Goal: Task Accomplishment & Management: Manage account settings

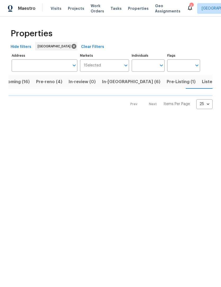
scroll to position [0, 14]
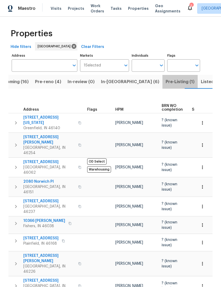
click at [166, 83] on span "Pre-Listing (1)" at bounding box center [180, 81] width 29 height 7
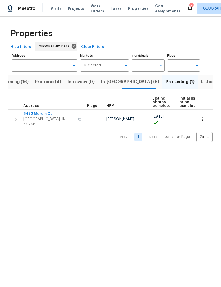
click at [109, 86] on button "In-[GEOGRAPHIC_DATA] (6)" at bounding box center [130, 82] width 65 height 14
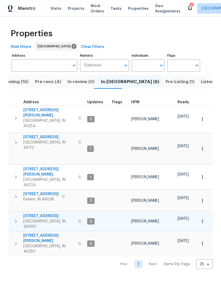
click at [44, 214] on span "11837 Wapiti Way" at bounding box center [49, 216] width 52 height 5
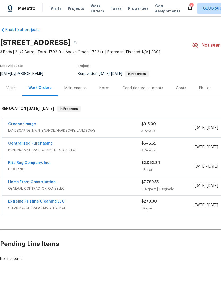
click at [203, 87] on div "Photos" at bounding box center [205, 88] width 12 height 5
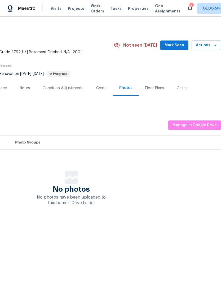
scroll to position [0, 78]
click at [197, 123] on span "Manage in Google Drive" at bounding box center [195, 125] width 44 height 7
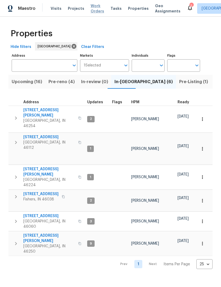
click at [92, 8] on span "Work Orders" at bounding box center [98, 8] width 14 height 11
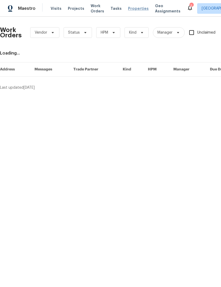
click at [134, 10] on span "Properties" at bounding box center [138, 8] width 21 height 5
click at [187, 8] on icon at bounding box center [190, 8] width 6 height 6
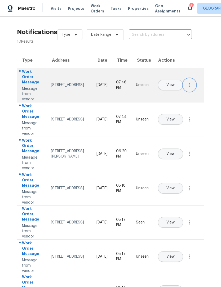
click at [189, 91] on button "button" at bounding box center [189, 85] width 13 height 13
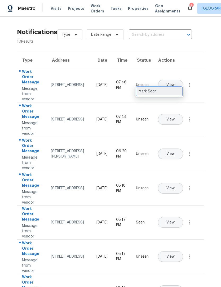
click at [173, 93] on div "Mark Seen" at bounding box center [159, 91] width 41 height 5
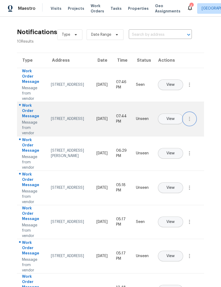
click at [189, 122] on icon "button" at bounding box center [189, 119] width 6 height 6
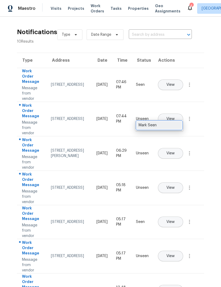
click at [172, 127] on div "Mark Seen" at bounding box center [159, 125] width 41 height 5
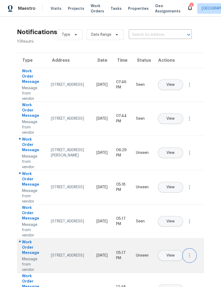
click at [188, 259] on icon "button" at bounding box center [189, 256] width 6 height 6
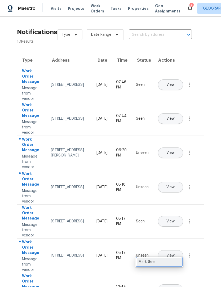
click at [172, 263] on div "Mark Seen" at bounding box center [159, 261] width 41 height 5
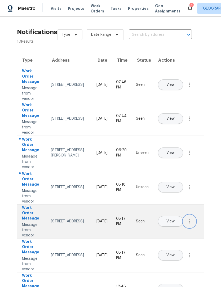
click at [188, 225] on icon "button" at bounding box center [189, 221] width 6 height 6
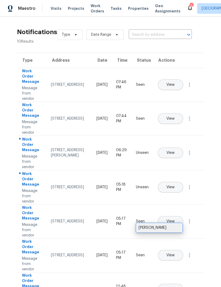
click at [173, 230] on div "Mark Unseen" at bounding box center [159, 227] width 41 height 5
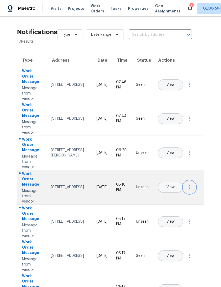
click at [189, 189] on icon "button" at bounding box center [189, 187] width 1 height 4
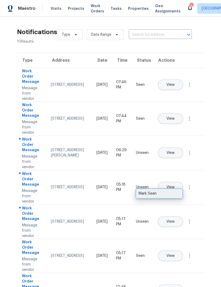
click at [169, 193] on div "Mark Seen" at bounding box center [159, 193] width 41 height 5
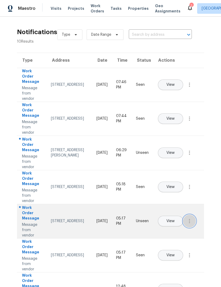
click at [192, 224] on icon "button" at bounding box center [189, 221] width 6 height 6
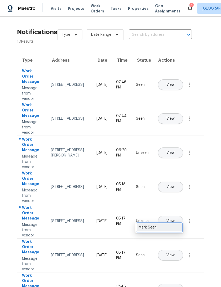
click at [175, 227] on div "Mark Seen" at bounding box center [159, 227] width 41 height 5
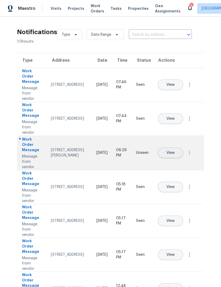
click at [183, 148] on button "View" at bounding box center [170, 153] width 25 height 11
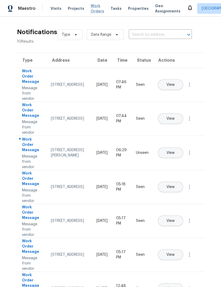
click at [92, 10] on span "Work Orders" at bounding box center [98, 8] width 14 height 11
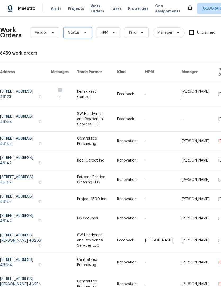
click at [73, 30] on span "Status" at bounding box center [74, 32] width 12 height 5
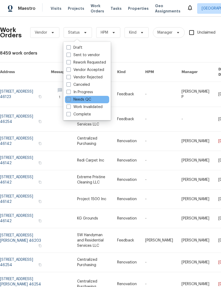
click at [70, 100] on span at bounding box center [69, 99] width 4 height 4
click at [70, 100] on input "Needs QC" at bounding box center [68, 98] width 3 height 3
checkbox input "true"
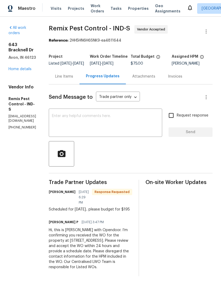
click at [73, 79] on div "Line Items" at bounding box center [64, 76] width 18 height 5
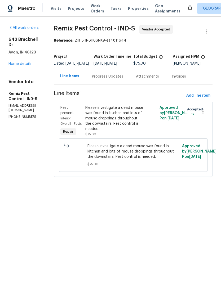
click at [118, 79] on div "Progress Updates" at bounding box center [107, 76] width 31 height 5
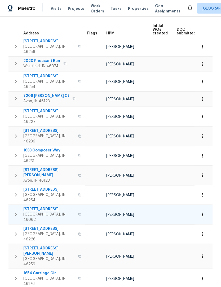
click at [15, 212] on icon "button" at bounding box center [16, 215] width 6 height 6
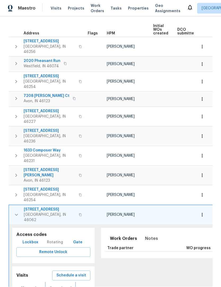
click at [56, 285] on span "Completed" at bounding box center [60, 288] width 22 height 7
click at [23, 285] on span "Upcoming" at bounding box center [31, 288] width 20 height 7
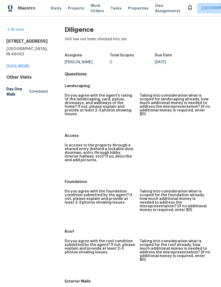
click at [14, 64] on link "Home details" at bounding box center [17, 66] width 23 height 4
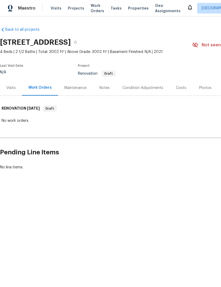
click at [134, 0] on div "Maestro Visits Projects Work Orders Tasks Properties Geo Assignments Indianapol…" at bounding box center [110, 8] width 221 height 17
click at [129, 8] on span "Properties" at bounding box center [138, 8] width 21 height 5
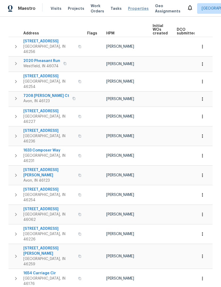
scroll to position [72, 0]
click at [201, 212] on icon "button" at bounding box center [202, 214] width 5 height 5
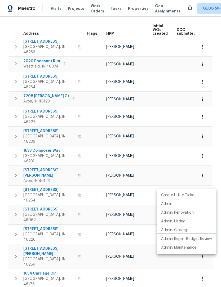
click at [190, 238] on p "Admin: Repair Budget Review" at bounding box center [186, 239] width 51 height 6
click at [25, 20] on div at bounding box center [110, 143] width 221 height 287
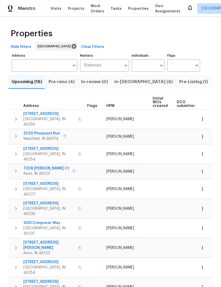
scroll to position [0, 0]
click at [128, 83] on span "In-reno (6)" at bounding box center [143, 81] width 58 height 7
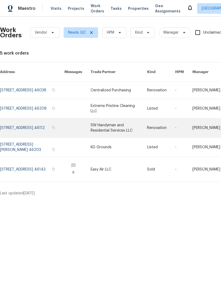
click at [13, 124] on link at bounding box center [32, 127] width 64 height 19
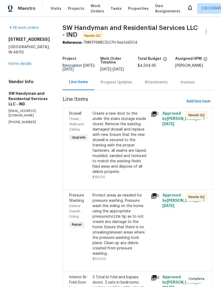
click at [101, 146] on div "Create a new door to the under the stairs storage inside closet. Remove the exi…" at bounding box center [119, 143] width 55 height 64
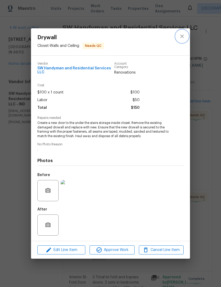
click at [182, 36] on icon "close" at bounding box center [181, 35] width 3 height 3
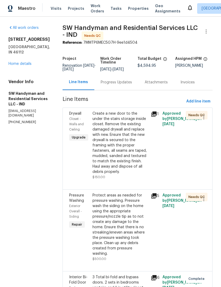
click at [110, 218] on div "Protect areas as needed for pressure washing. Pressure wash the siding on the h…" at bounding box center [119, 225] width 55 height 64
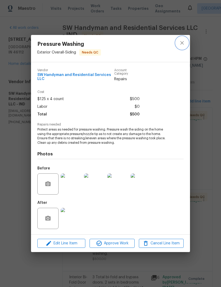
click at [182, 38] on button "close" at bounding box center [182, 43] width 13 height 13
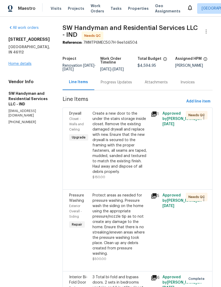
click at [15, 62] on link "Home details" at bounding box center [19, 64] width 23 height 4
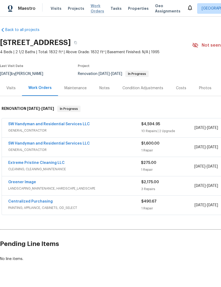
click at [91, 10] on span "Work Orders" at bounding box center [98, 8] width 14 height 11
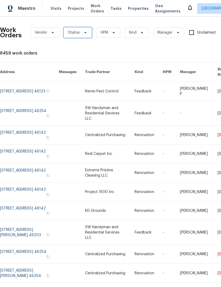
click at [72, 33] on span "Status" at bounding box center [74, 32] width 12 height 5
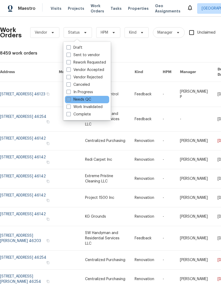
click at [67, 100] on span at bounding box center [69, 99] width 4 height 4
click at [67, 100] on input "Needs QC" at bounding box center [68, 98] width 3 height 3
checkbox input "true"
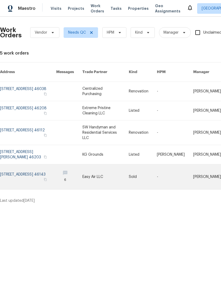
click at [21, 167] on link at bounding box center [28, 177] width 56 height 25
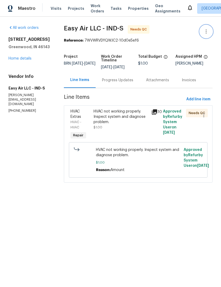
click at [209, 29] on icon "button" at bounding box center [206, 31] width 6 height 6
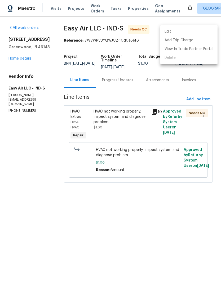
click at [213, 20] on div at bounding box center [110, 143] width 221 height 287
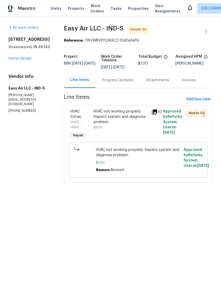
click at [37, 156] on section "All work orders 2257 Grand Fir Dr Greenwood, IN 46143 Home details Vendor Info …" at bounding box center [29, 107] width 43 height 164
click at [204, 116] on icon "button" at bounding box center [204, 115] width 6 height 6
click at [29, 148] on div at bounding box center [110, 143] width 221 height 287
click at [208, 33] on icon "button" at bounding box center [206, 31] width 6 height 6
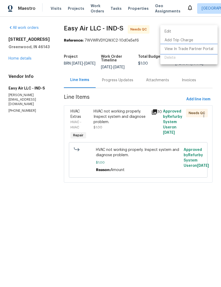
click at [183, 52] on li "View In Trade Partner Portal" at bounding box center [188, 49] width 57 height 9
click at [29, 144] on div at bounding box center [110, 143] width 221 height 287
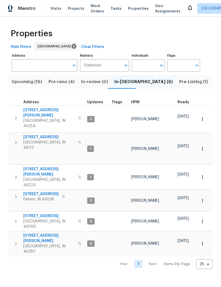
click at [58, 80] on span "Pre-reno (4)" at bounding box center [61, 81] width 26 height 7
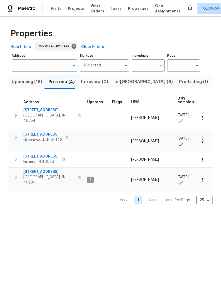
click at [121, 81] on span "In-[GEOGRAPHIC_DATA] (6)" at bounding box center [143, 81] width 58 height 7
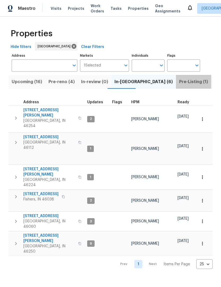
click at [179, 80] on span "Pre-Listing (1)" at bounding box center [193, 81] width 29 height 7
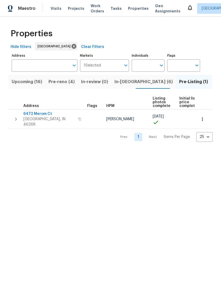
click at [22, 81] on span "Upcoming (16)" at bounding box center [27, 81] width 30 height 7
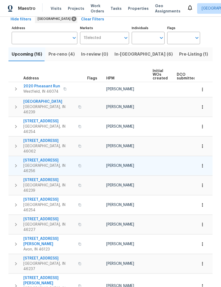
click at [35, 158] on span "8259 Hampton Cir W" at bounding box center [49, 160] width 52 height 5
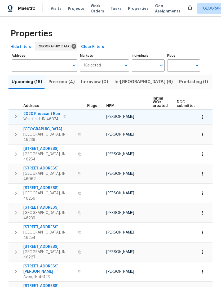
click at [202, 117] on icon "button" at bounding box center [202, 116] width 5 height 5
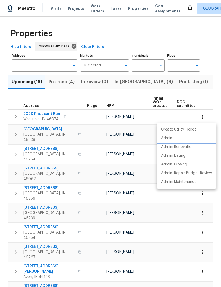
click at [170, 139] on p "Admin" at bounding box center [166, 139] width 11 height 6
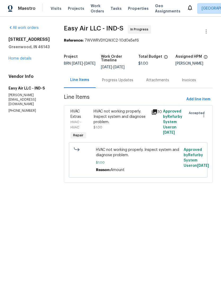
click at [205, 115] on icon "button" at bounding box center [204, 115] width 6 height 6
click at [206, 32] on div at bounding box center [110, 143] width 221 height 287
click at [206, 30] on icon "button" at bounding box center [206, 31] width 6 height 6
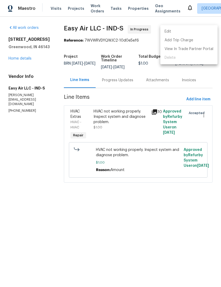
click at [206, 23] on div at bounding box center [110, 143] width 221 height 287
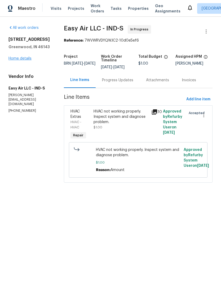
click at [19, 58] on link "Home details" at bounding box center [19, 59] width 23 height 4
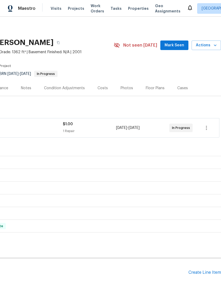
scroll to position [0, 78]
click at [207, 127] on icon "button" at bounding box center [206, 128] width 6 height 6
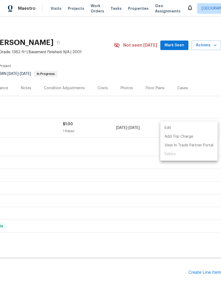
click at [178, 154] on ul "Edit Add Trip Charge View In Trade Partner Portal Delete" at bounding box center [188, 141] width 57 height 39
click at [31, 101] on div at bounding box center [110, 143] width 221 height 287
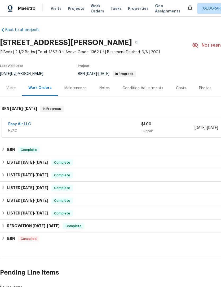
scroll to position [0, 0]
click at [18, 123] on link "Easy Air LLC" at bounding box center [19, 124] width 23 height 4
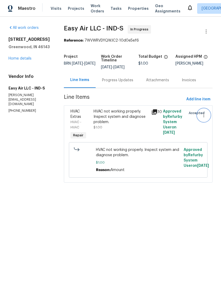
click at [204, 116] on icon "button" at bounding box center [204, 115] width 6 height 6
click at [206, 117] on li "Cancel" at bounding box center [206, 115] width 20 height 9
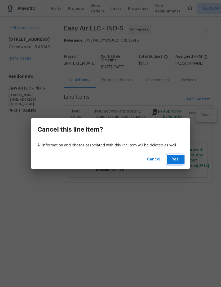
click at [181, 160] on button "Yes" at bounding box center [175, 160] width 17 height 10
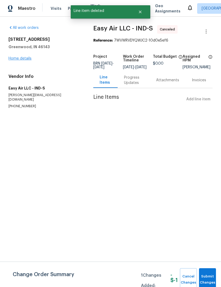
click at [16, 60] on link "Home details" at bounding box center [19, 59] width 23 height 4
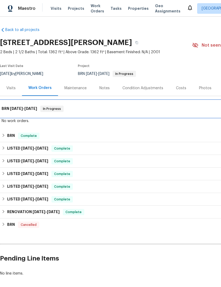
click at [14, 108] on span "[DATE]" at bounding box center [16, 109] width 13 height 4
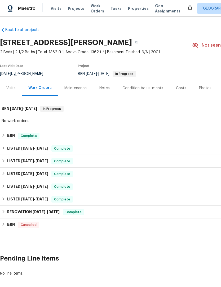
click at [72, 92] on div "Maintenance" at bounding box center [75, 88] width 35 height 16
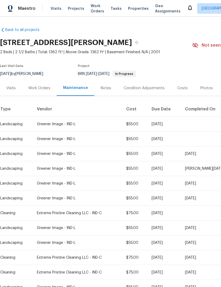
click at [35, 88] on div "Work Orders" at bounding box center [39, 88] width 22 height 5
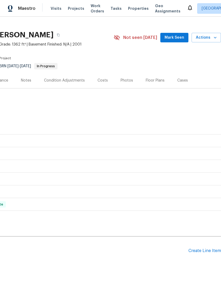
scroll to position [7, 78]
click at [213, 34] on button "Actions" at bounding box center [206, 38] width 29 height 10
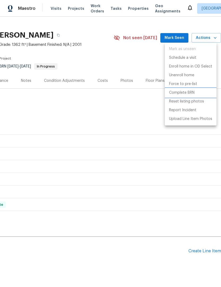
click at [188, 92] on p "Complete BRN" at bounding box center [181, 93] width 25 height 6
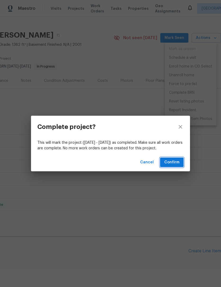
click at [177, 163] on span "Confirm" at bounding box center [171, 162] width 15 height 7
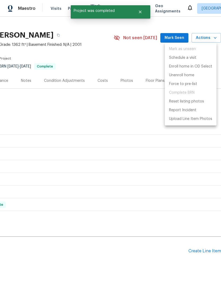
click at [30, 106] on div at bounding box center [110, 143] width 221 height 287
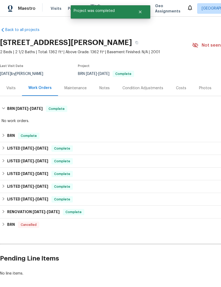
scroll to position [0, 0]
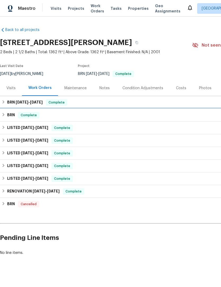
click at [7, 113] on h6 "BRN" at bounding box center [11, 115] width 8 height 6
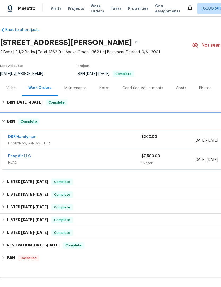
click at [6, 123] on div "BRN Complete" at bounding box center [150, 121] width 296 height 6
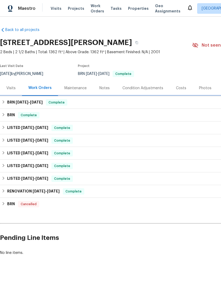
click at [6, 105] on div "BRN 6/26/25 - 6/27/25 Complete" at bounding box center [150, 102] width 296 height 6
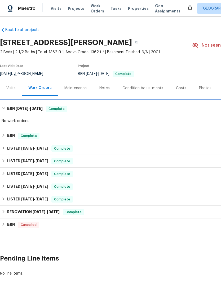
click at [6, 109] on div "BRN 6/26/25 - 6/27/25 Complete" at bounding box center [150, 109] width 296 height 6
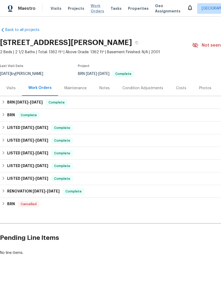
click at [91, 9] on span "Work Orders" at bounding box center [98, 8] width 14 height 11
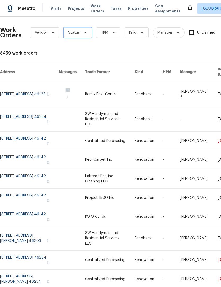
click at [73, 29] on span "Status" at bounding box center [78, 32] width 28 height 11
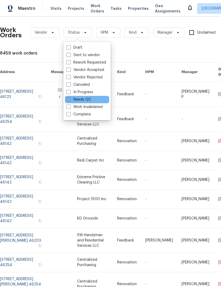
click at [68, 101] on span at bounding box center [69, 99] width 4 height 4
click at [68, 100] on input "Needs QC" at bounding box center [68, 98] width 3 height 3
checkbox input "true"
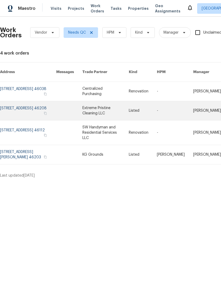
click at [12, 107] on link at bounding box center [28, 110] width 56 height 19
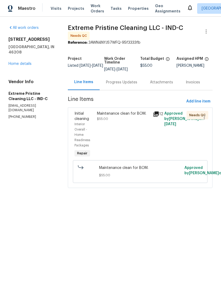
click at [104, 120] on div "Maintenance clean for BOM. $55.00" at bounding box center [123, 116] width 53 height 11
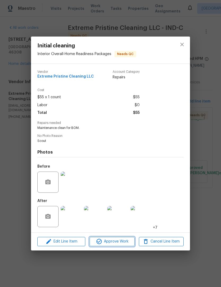
click at [116, 244] on span "Approve Work" at bounding box center [112, 242] width 42 height 7
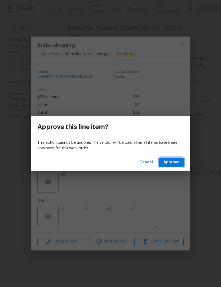
click at [178, 165] on span "Approve" at bounding box center [172, 162] width 16 height 7
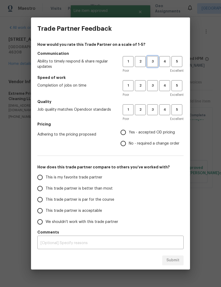
click at [153, 59] on span "3" at bounding box center [153, 62] width 10 height 6
click at [154, 83] on span "3" at bounding box center [153, 86] width 10 height 6
click at [156, 107] on span "3" at bounding box center [153, 110] width 10 height 6
click at [129, 133] on input "Yes - accepted OD pricing" at bounding box center [123, 132] width 11 height 11
radio input "true"
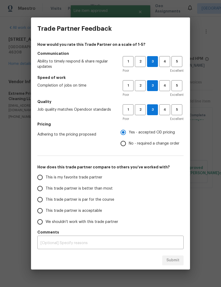
click at [40, 191] on input "This trade partner is better than most" at bounding box center [39, 188] width 11 height 11
click at [178, 256] on button "Submit" at bounding box center [172, 261] width 21 height 10
radio input "true"
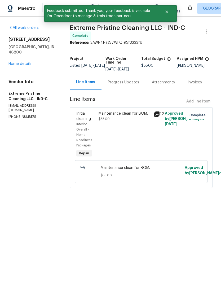
click at [122, 85] on div "Progress Updates" at bounding box center [123, 82] width 31 height 5
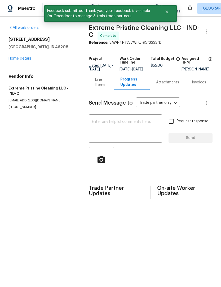
click at [98, 84] on div "Line Items" at bounding box center [101, 82] width 12 height 11
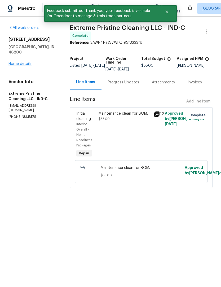
click at [15, 62] on link "Home details" at bounding box center [19, 64] width 23 height 4
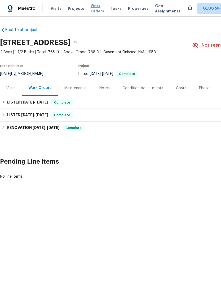
click at [91, 8] on span "Work Orders" at bounding box center [98, 8] width 14 height 11
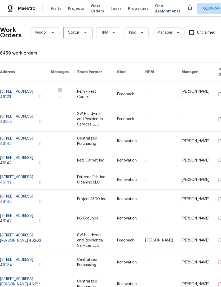
click at [73, 33] on span "Status" at bounding box center [74, 32] width 12 height 5
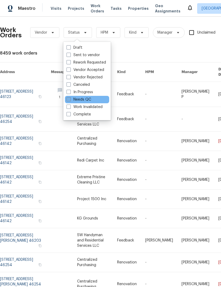
click at [68, 101] on span at bounding box center [69, 99] width 4 height 4
click at [68, 100] on input "Needs QC" at bounding box center [68, 98] width 3 height 3
checkbox input "true"
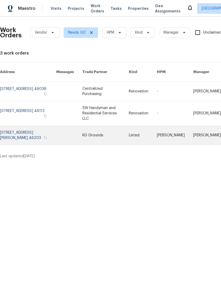
click at [14, 129] on link at bounding box center [28, 135] width 56 height 19
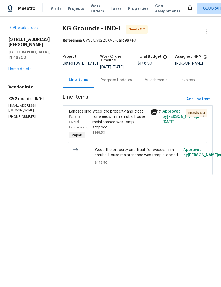
click at [110, 81] on div "Progress Updates" at bounding box center [116, 80] width 31 height 5
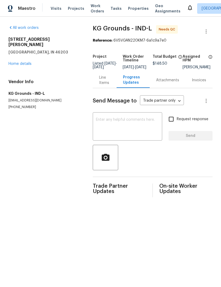
click at [99, 82] on div "Line Items" at bounding box center [104, 80] width 11 height 11
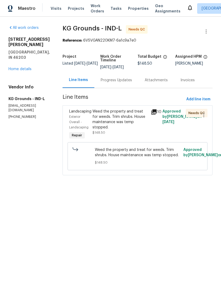
click at [104, 117] on div "Weed the property and treat for weeds. Trim shrubs. House maintenance was temp …" at bounding box center [119, 119] width 55 height 21
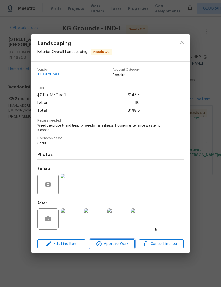
click at [107, 246] on span "Approve Work" at bounding box center [112, 244] width 42 height 7
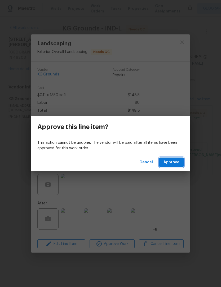
click at [177, 160] on span "Approve" at bounding box center [172, 162] width 16 height 7
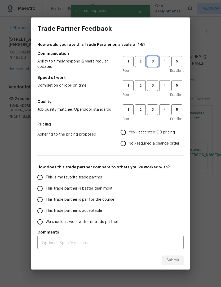
click at [156, 60] on span "3" at bounding box center [153, 62] width 10 height 6
click at [152, 86] on span "3" at bounding box center [153, 86] width 10 height 6
click at [154, 109] on span "3" at bounding box center [153, 110] width 10 height 6
click at [128, 135] on input "Yes - accepted OD pricing" at bounding box center [123, 132] width 11 height 11
radio input "true"
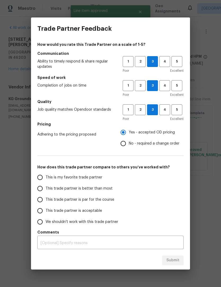
click at [43, 191] on input "This trade partner is better than most" at bounding box center [39, 188] width 11 height 11
click at [175, 258] on span "Submit" at bounding box center [172, 260] width 13 height 7
radio input "true"
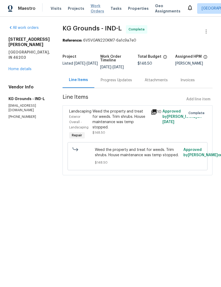
click at [94, 8] on span "Work Orders" at bounding box center [98, 8] width 14 height 11
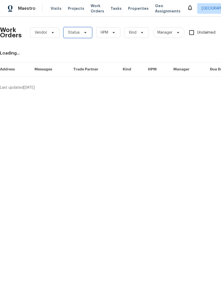
click at [76, 29] on span "Status" at bounding box center [78, 32] width 28 height 11
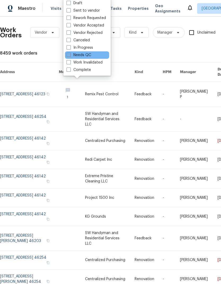
click at [68, 55] on span at bounding box center [69, 55] width 4 height 4
click at [68, 55] on input "Needs QC" at bounding box center [68, 53] width 3 height 3
checkbox input "true"
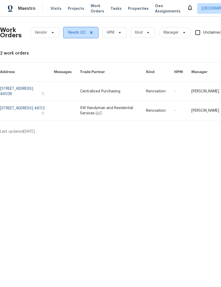
click at [91, 32] on icon at bounding box center [91, 32] width 4 height 4
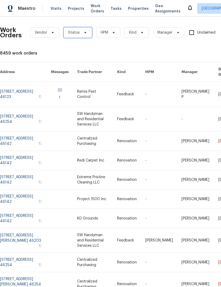
click at [75, 33] on span "Status" at bounding box center [74, 32] width 12 height 5
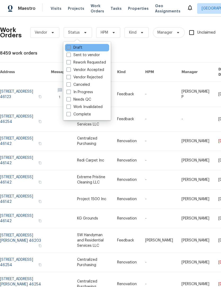
click at [70, 47] on span at bounding box center [69, 47] width 4 height 4
click at [70, 47] on input "Draft" at bounding box center [68, 46] width 3 height 3
checkbox input "true"
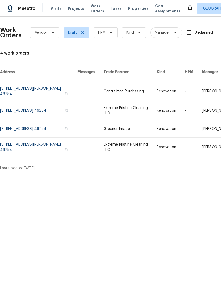
click at [28, 46] on div "Work Orders Vendor Draft HPM Kind Manager Unclaimed ​ View Reno Index 4 work or…" at bounding box center [149, 96] width 299 height 150
click at [83, 31] on icon at bounding box center [83, 32] width 4 height 4
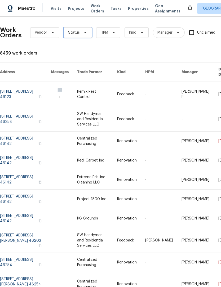
click at [72, 34] on span "Status" at bounding box center [74, 32] width 12 height 5
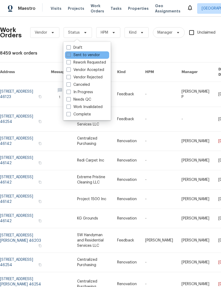
click at [70, 57] on span at bounding box center [69, 55] width 4 height 4
click at [70, 56] on input "Sent to vendor" at bounding box center [68, 53] width 3 height 3
checkbox input "true"
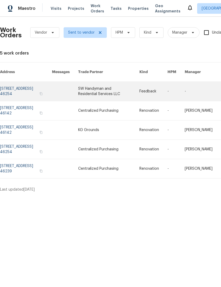
click at [12, 87] on link at bounding box center [26, 91] width 52 height 19
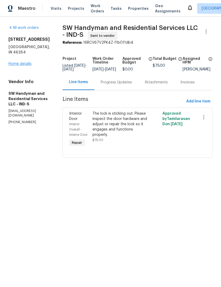
click at [17, 62] on link "Home details" at bounding box center [19, 64] width 23 height 4
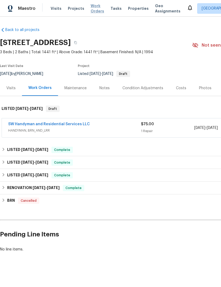
click at [93, 11] on span "Work Orders" at bounding box center [98, 8] width 14 height 11
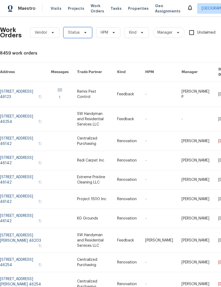
click at [69, 32] on span "Status" at bounding box center [74, 32] width 12 height 5
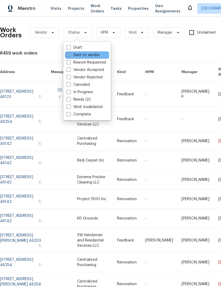
click at [68, 57] on span at bounding box center [69, 55] width 4 height 4
click at [68, 56] on input "Sent to vendor" at bounding box center [68, 53] width 3 height 3
checkbox input "true"
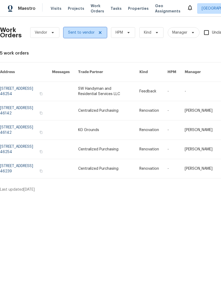
click at [99, 34] on icon at bounding box center [100, 32] width 4 height 4
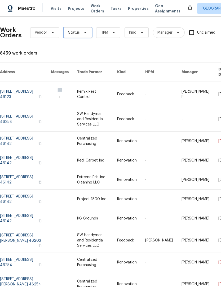
click at [74, 34] on span "Status" at bounding box center [74, 32] width 12 height 5
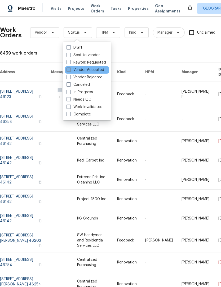
click at [70, 71] on span at bounding box center [69, 70] width 4 height 4
click at [70, 71] on input "Vendor Accepted" at bounding box center [68, 68] width 3 height 3
checkbox input "true"
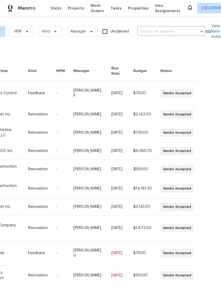
scroll to position [1, 107]
click at [194, 279] on div "Work Orders Vendor Vendor Accepted HPM Kind Manager Unclaimed ​ View Reno Index…" at bounding box center [110, 152] width 221 height 271
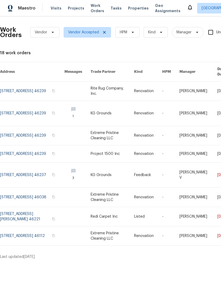
scroll to position [0, 0]
click at [103, 31] on icon at bounding box center [104, 32] width 4 height 4
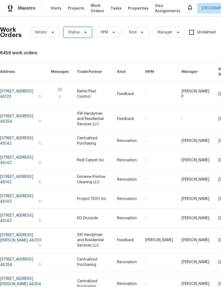
scroll to position [0, 0]
click at [76, 33] on span "Status" at bounding box center [74, 32] width 12 height 5
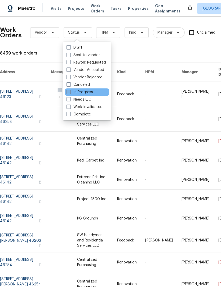
click at [69, 94] on label "In Progress" at bounding box center [80, 92] width 27 height 5
click at [69, 93] on input "In Progress" at bounding box center [68, 91] width 3 height 3
checkbox input "true"
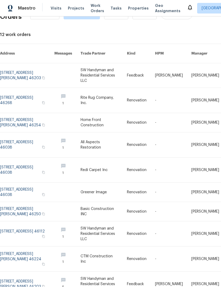
scroll to position [18, 0]
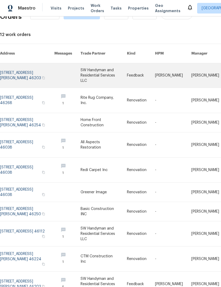
click at [15, 64] on link at bounding box center [27, 76] width 54 height 24
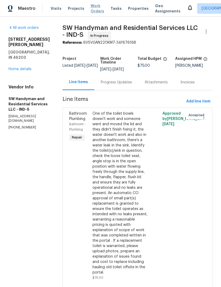
click at [91, 7] on span "Work Orders" at bounding box center [98, 8] width 14 height 11
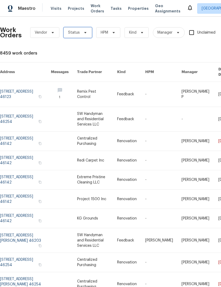
click at [75, 30] on span "Status" at bounding box center [74, 32] width 12 height 5
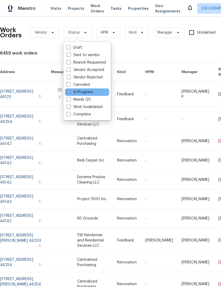
click at [70, 93] on span at bounding box center [69, 92] width 4 height 4
click at [70, 93] on input "In Progress" at bounding box center [68, 91] width 3 height 3
checkbox input "true"
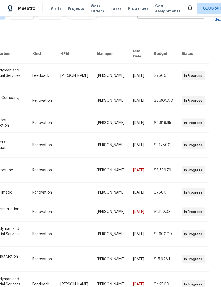
click at [203, 287] on div "Work Orders Vendor In Progress HPM Kind Manager Unclaimed ​ View Reno Index 12 …" at bounding box center [54, 157] width 299 height 308
click at [204, 287] on div "Work Orders Vendor In Progress HPM Kind Manager Unclaimed ​ View Reno Index 12 …" at bounding box center [110, 152] width 221 height 271
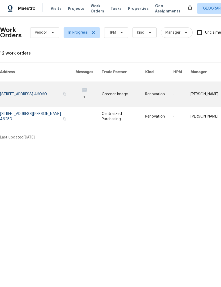
click at [16, 88] on link at bounding box center [38, 94] width 76 height 25
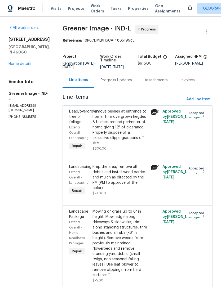
click at [108, 83] on div "Progress Updates" at bounding box center [116, 80] width 31 height 5
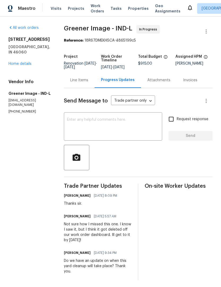
click at [77, 83] on div "Line Items" at bounding box center [79, 80] width 18 height 5
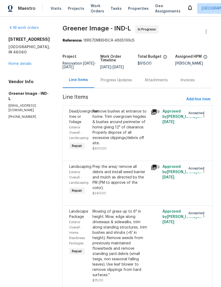
click at [106, 127] on div "Remove bushes at entrance to home. Trim overgrown hegdes & bushes around perime…" at bounding box center [119, 127] width 55 height 37
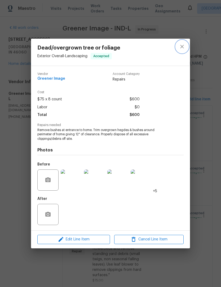
click at [183, 49] on icon "close" at bounding box center [182, 46] width 6 height 6
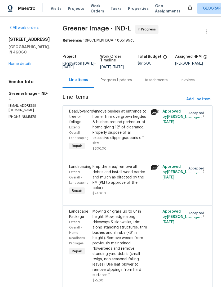
click at [107, 81] on div "Progress Updates" at bounding box center [116, 80] width 31 height 5
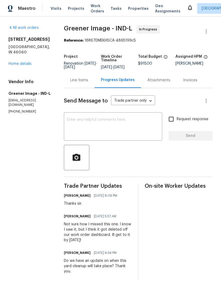
scroll to position [2, 0]
click at [80, 78] on div "Line Items" at bounding box center [79, 80] width 18 height 5
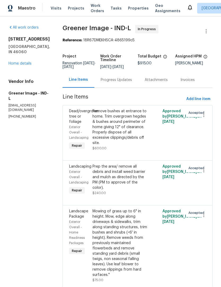
scroll to position [2, 0]
click at [15, 63] on link "Home details" at bounding box center [19, 64] width 23 height 4
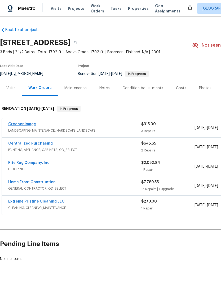
click at [18, 122] on link "Greener Image" at bounding box center [22, 124] width 28 height 4
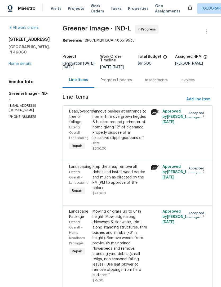
click at [92, 179] on div "Prep the area/ remove all debris and install weed barrier and mulch as directed…" at bounding box center [119, 177] width 55 height 27
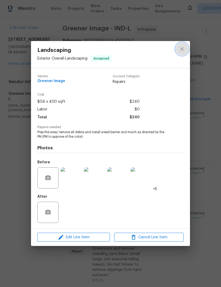
click at [184, 49] on icon "close" at bounding box center [182, 49] width 6 height 6
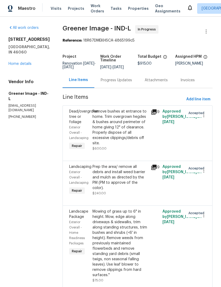
click at [101, 240] on div "Mowing of grass up to 6" in height. Mow, edge along driveways & sidewalks, trim…" at bounding box center [119, 243] width 55 height 69
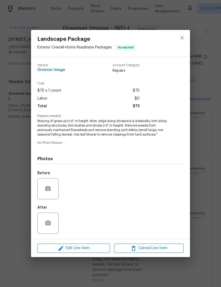
click at [183, 38] on icon "close" at bounding box center [182, 38] width 6 height 6
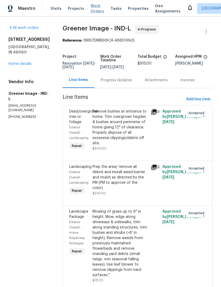
click at [92, 10] on span "Work Orders" at bounding box center [98, 8] width 14 height 11
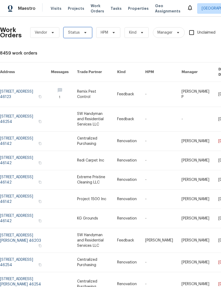
click at [71, 32] on span "Status" at bounding box center [74, 32] width 12 height 5
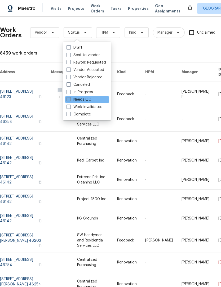
click at [70, 100] on span at bounding box center [69, 99] width 4 height 4
click at [70, 100] on input "Needs QC" at bounding box center [68, 98] width 3 height 3
checkbox input "true"
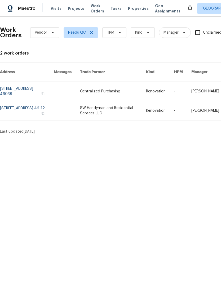
click at [38, 47] on div "Work Orders Vendor Needs QC HPM Kind Manager Unclaimed ​ View Reno Index 2 work…" at bounding box center [149, 77] width 299 height 113
click at [91, 32] on icon at bounding box center [91, 32] width 4 height 4
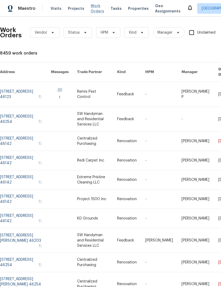
click at [93, 8] on span "Work Orders" at bounding box center [98, 8] width 14 height 11
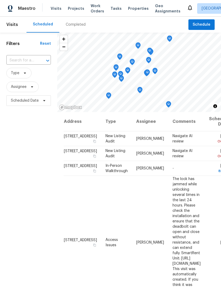
scroll to position [271, 0]
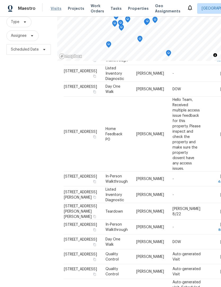
click at [53, 9] on span "Visits" at bounding box center [56, 8] width 11 height 5
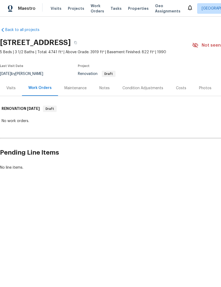
click at [155, 88] on div "Condition Adjustments" at bounding box center [142, 88] width 41 height 5
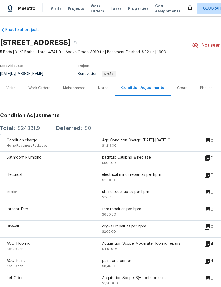
click at [37, 91] on div "Work Orders" at bounding box center [39, 88] width 35 height 16
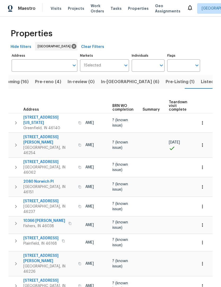
scroll to position [0, 52]
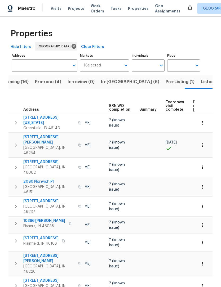
click at [172, 104] on span "Teardown visit complete" at bounding box center [175, 105] width 19 height 11
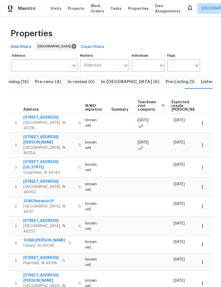
scroll to position [0, 80]
click at [177, 103] on span "Expected resale [PERSON_NAME]" at bounding box center [187, 105] width 30 height 11
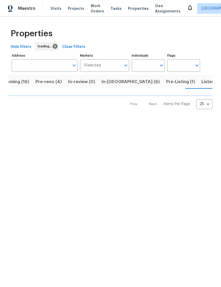
scroll to position [0, 14]
